Goal: Find specific page/section: Find specific page/section

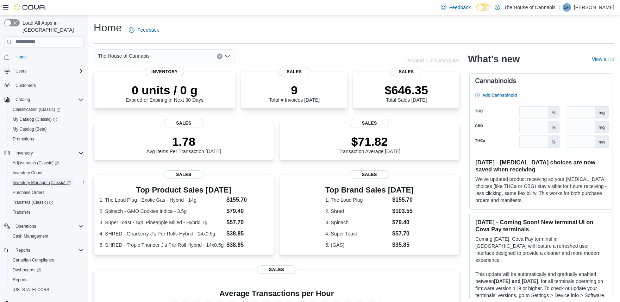
click at [39, 180] on span "Inventory Manager (Classic)" at bounding box center [42, 183] width 58 height 6
click at [10, 23] on button "button" at bounding box center [11, 22] width 15 height 7
click at [39, 180] on span "Inventory Manager (Classic)" at bounding box center [39, 183] width 53 height 6
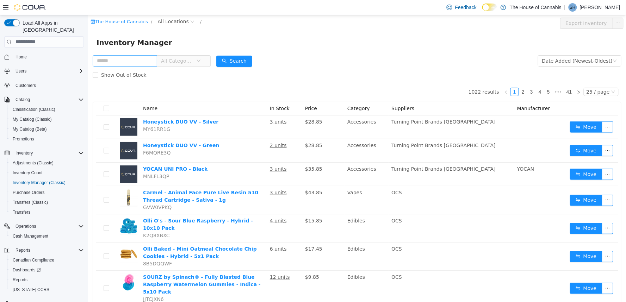
click at [150, 58] on input "text" at bounding box center [124, 60] width 64 height 11
type input "****"
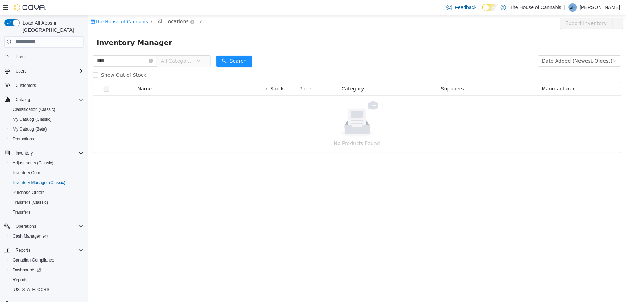
click at [164, 19] on span "All Locations" at bounding box center [172, 21] width 31 height 8
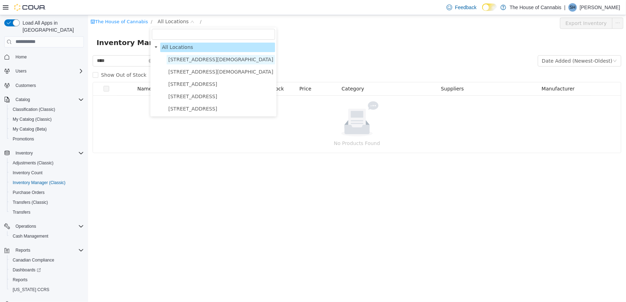
click at [189, 57] on span "[STREET_ADDRESS][DEMOGRAPHIC_DATA]" at bounding box center [220, 59] width 105 height 6
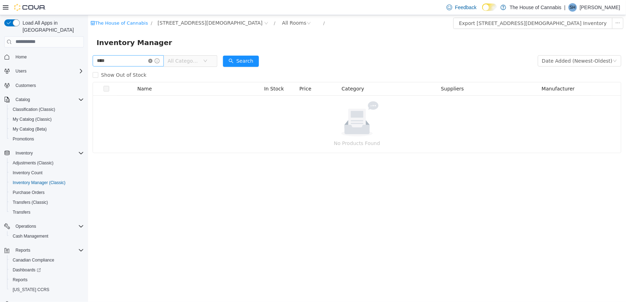
click at [152, 60] on icon "icon: close-circle" at bounding box center [150, 60] width 4 height 4
click at [131, 61] on input "text" at bounding box center [124, 60] width 64 height 11
